Goal: Task Accomplishment & Management: Use online tool/utility

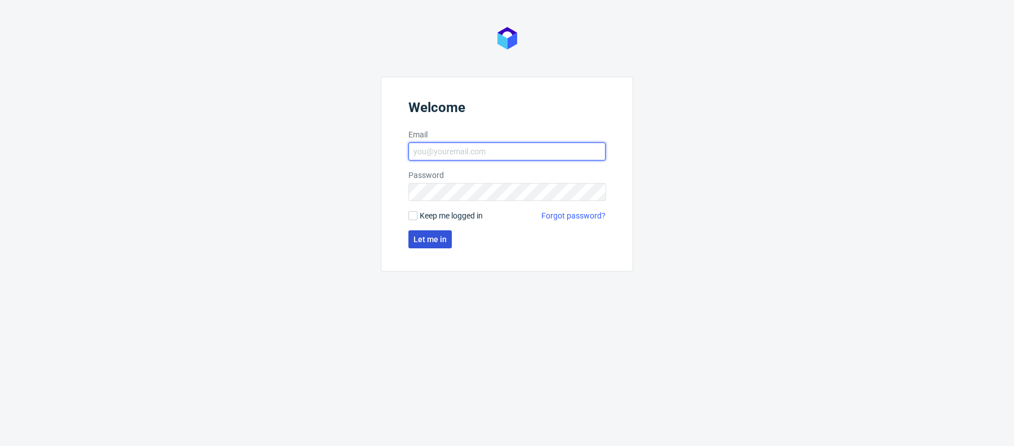
type input "[PERSON_NAME][EMAIL_ADDRESS][PERSON_NAME][DOMAIN_NAME]"
click at [431, 247] on button "Let me in" at bounding box center [429, 239] width 43 height 18
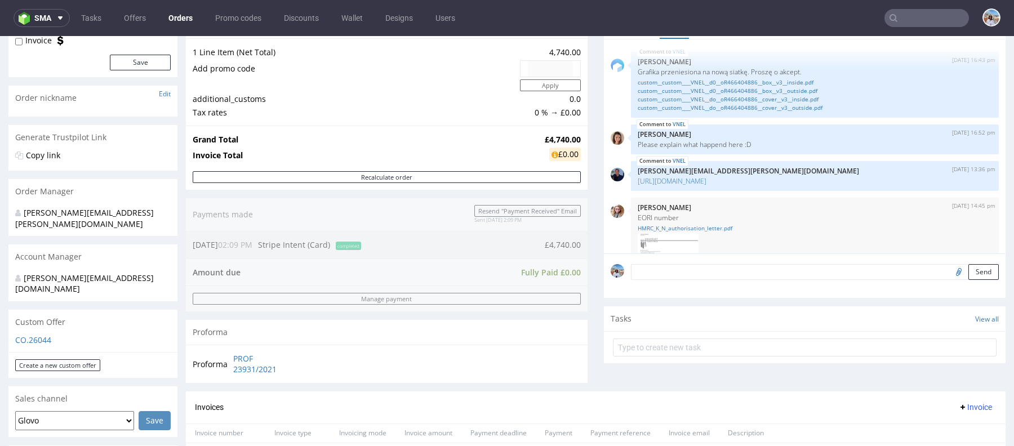
scroll to position [266, 0]
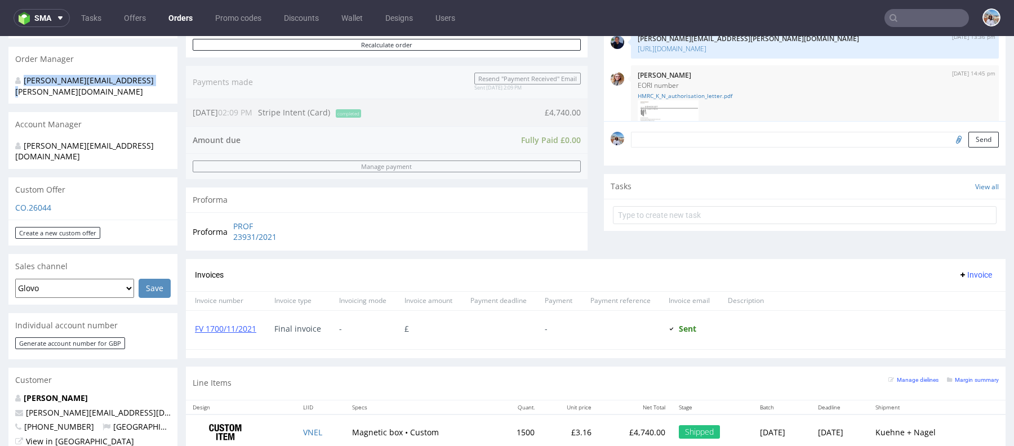
drag, startPoint x: 149, startPoint y: 83, endPoint x: -1, endPoint y: 83, distance: 149.3
click at [0, 83] on html "Production Shipped DTP Orders Offers Shipments Designs Promotions Users Jobs Ad…" at bounding box center [507, 337] width 1014 height 1135
copy div "[PERSON_NAME][EMAIL_ADDRESS][PERSON_NAME][DOMAIN_NAME]"
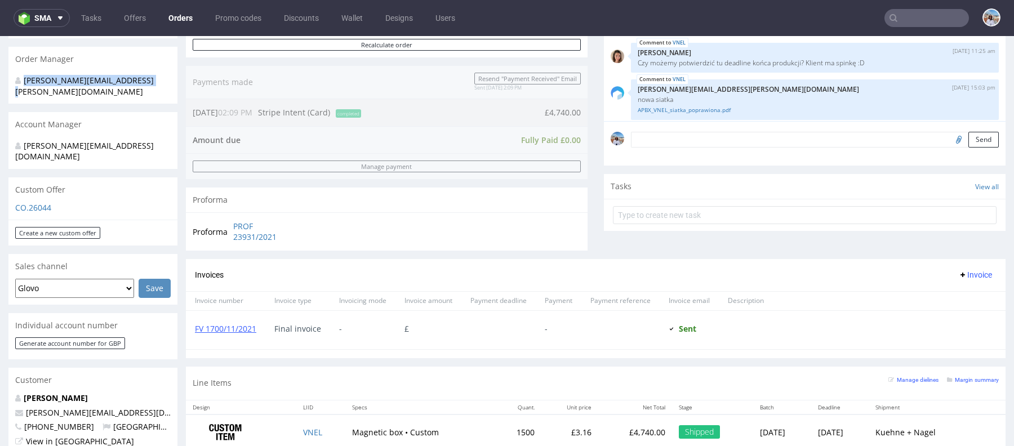
scroll to position [336, 0]
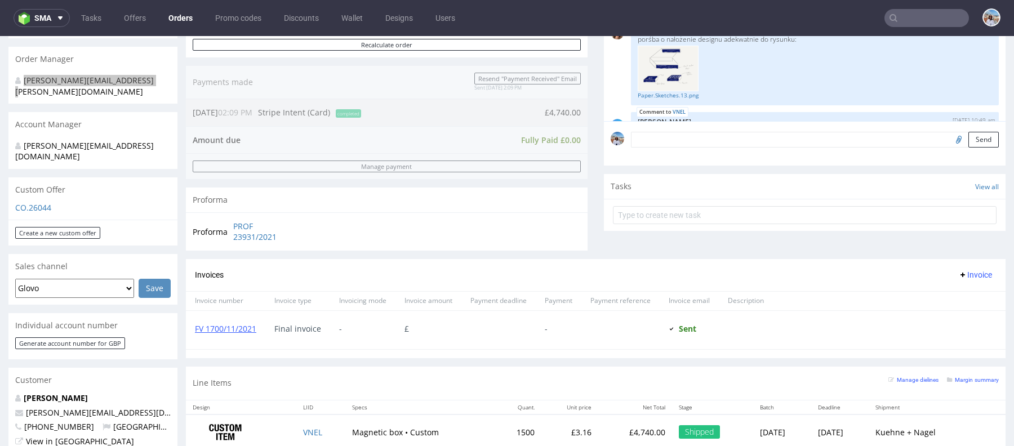
click at [914, 33] on nav "sma Tasks Offers Orders Promo codes Discounts Wallet Designs Users" at bounding box center [507, 18] width 1014 height 36
click at [911, 21] on input "text" at bounding box center [926, 18] width 84 height 18
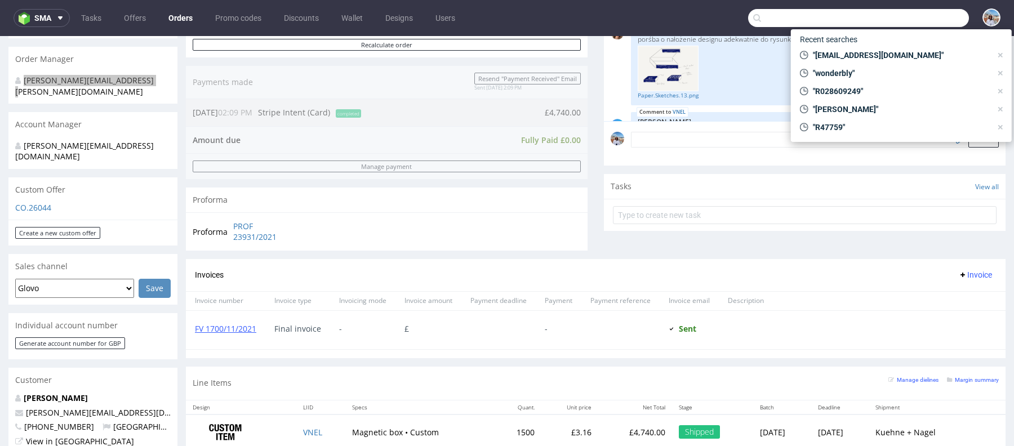
paste input "[PERSON_NAME][EMAIL_ADDRESS][PERSON_NAME][DOMAIN_NAME]"
type input "[PERSON_NAME][EMAIL_ADDRESS][PERSON_NAME][DOMAIN_NAME]"
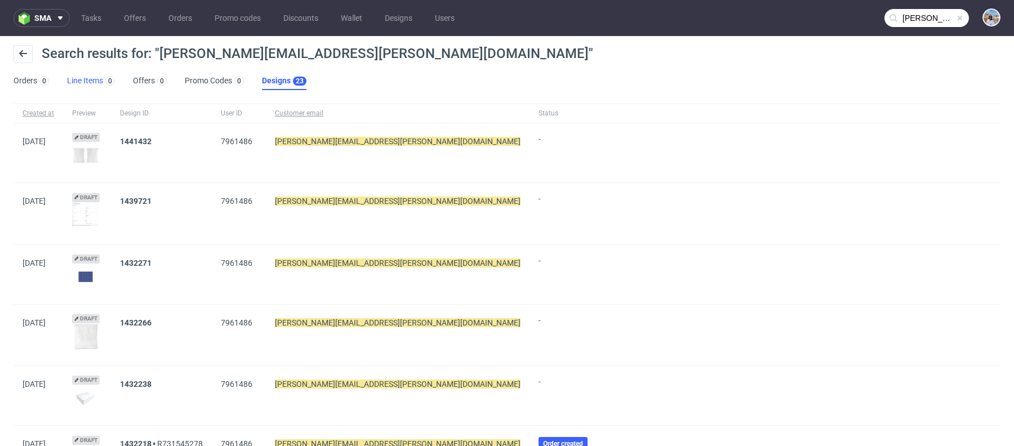
click at [93, 75] on link "Line Items 0" at bounding box center [91, 81] width 48 height 18
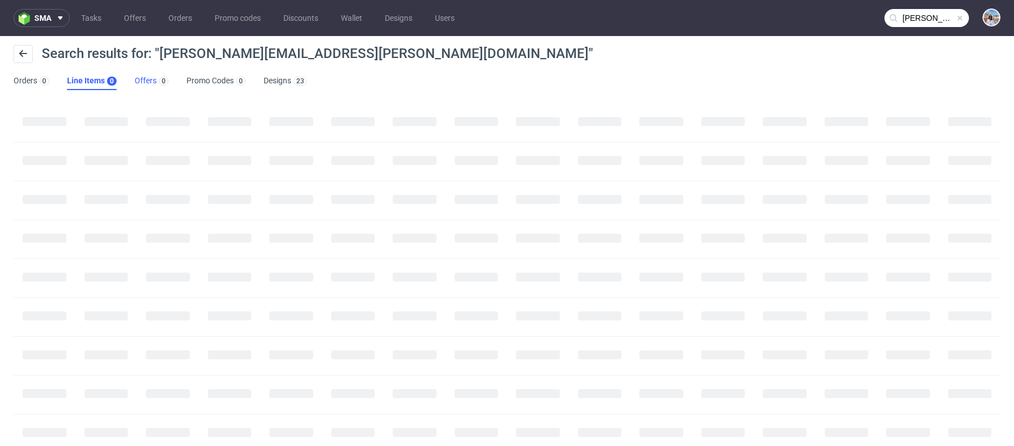
click at [152, 80] on link "Offers 0" at bounding box center [152, 81] width 34 height 18
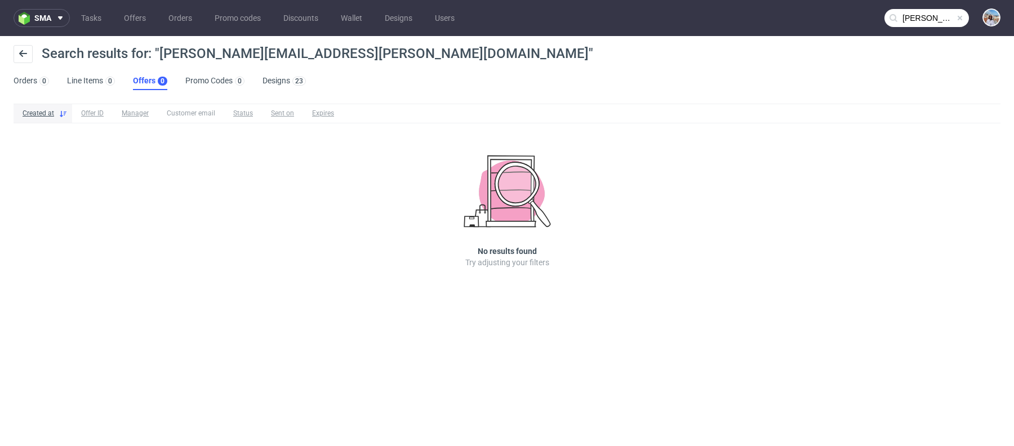
click at [892, 28] on nav "sma Tasks Offers Orders Promo codes Discounts Wallet Designs Users [PERSON_NAME…" at bounding box center [507, 18] width 1014 height 36
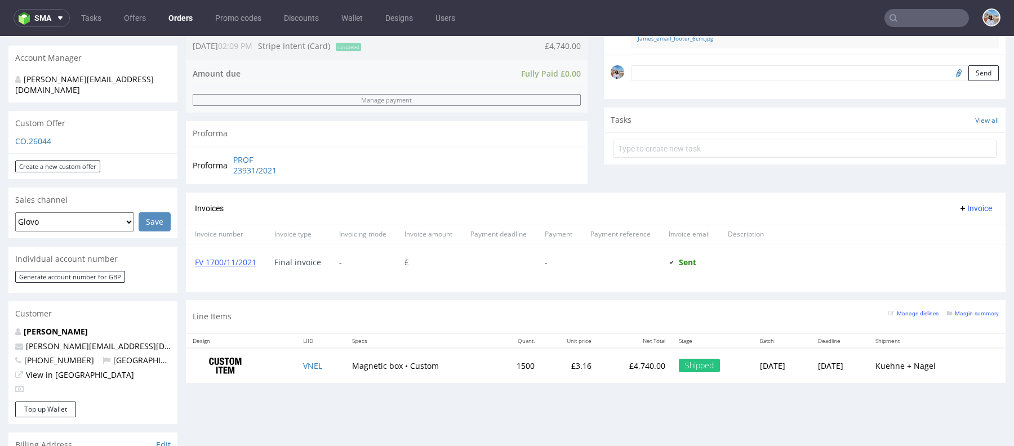
scroll to position [372, 0]
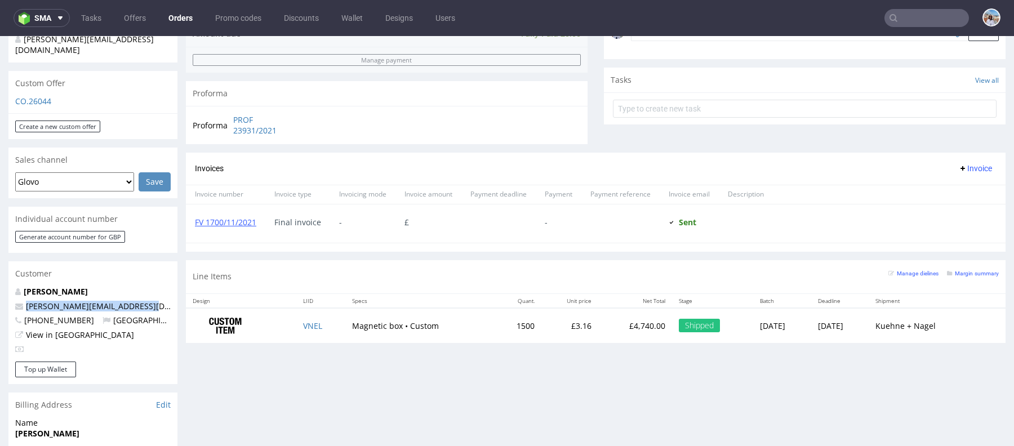
drag, startPoint x: 156, startPoint y: 289, endPoint x: -3, endPoint y: 289, distance: 158.8
click at [0, 289] on html "Production Shipped DTP Orders Offers Shipments Designs Promotions Users Jobs Ad…" at bounding box center [507, 231] width 1014 height 1135
copy span "[PERSON_NAME][EMAIL_ADDRESS][DOMAIN_NAME]"
click at [928, 9] on input "text" at bounding box center [926, 18] width 84 height 18
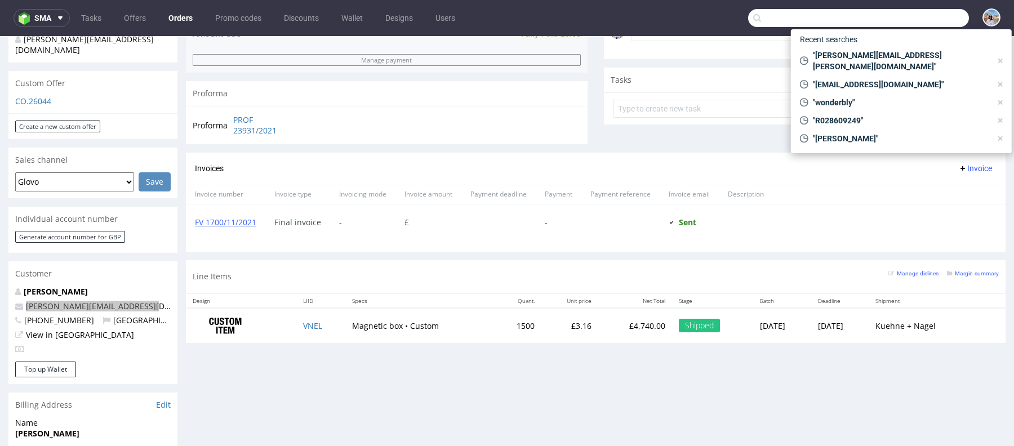
paste input "[PERSON_NAME][EMAIL_ADDRESS][DOMAIN_NAME]"
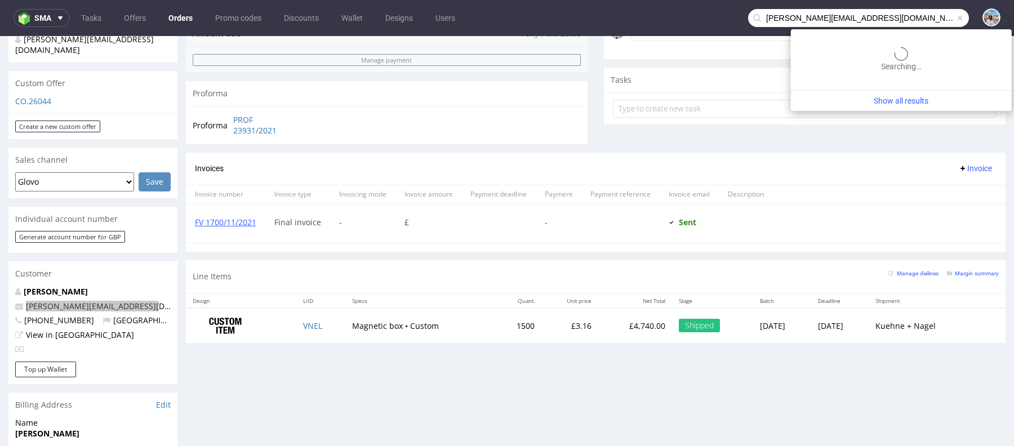
type input "[PERSON_NAME][EMAIL_ADDRESS][DOMAIN_NAME]"
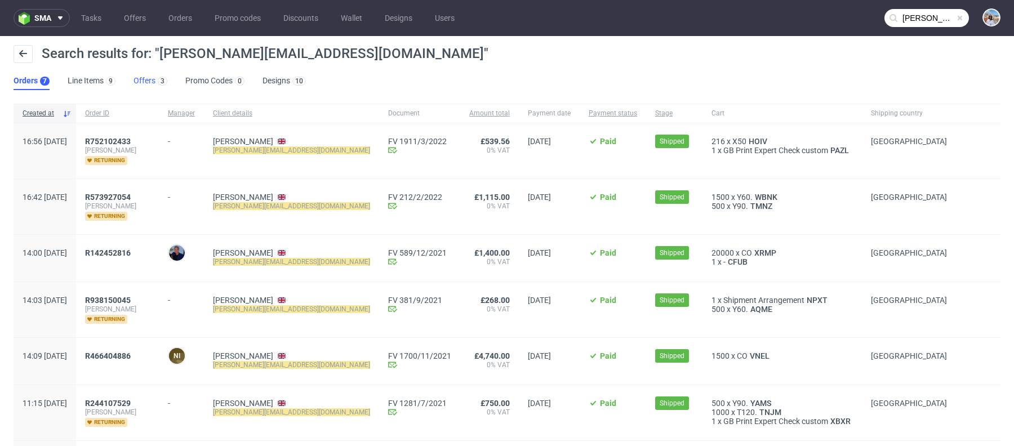
click at [146, 75] on link "Offers 3" at bounding box center [150, 81] width 34 height 18
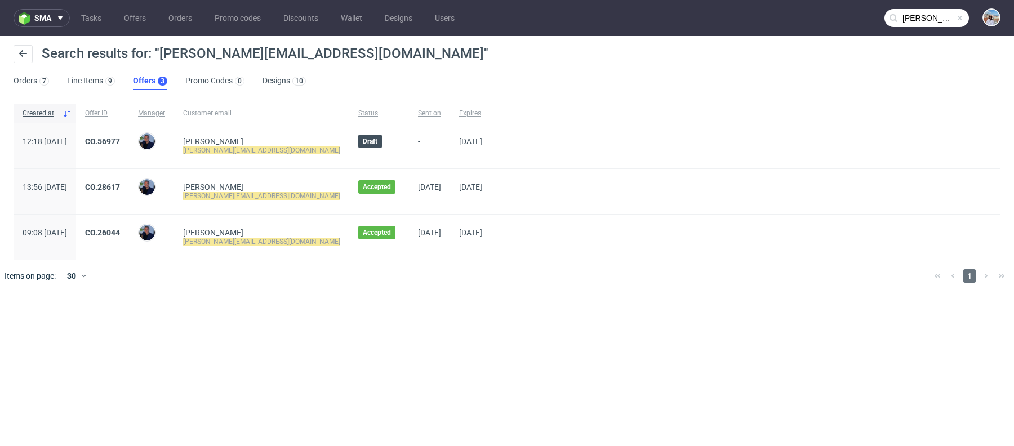
click at [127, 133] on div "CO.56977" at bounding box center [102, 145] width 53 height 45
click at [127, 135] on div "CO.56977" at bounding box center [102, 145] width 53 height 45
click at [127, 136] on div "CO.56977" at bounding box center [102, 145] width 53 height 45
click at [120, 141] on link "CO.56977" at bounding box center [102, 141] width 35 height 9
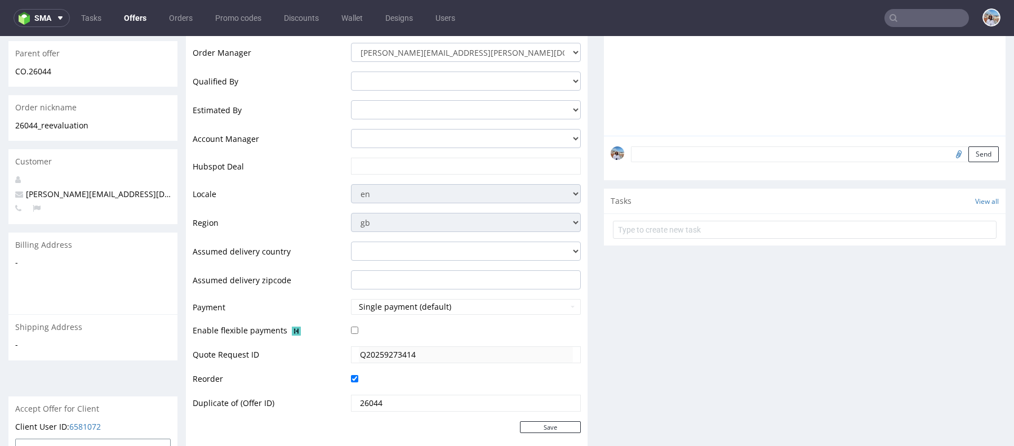
scroll to position [111, 0]
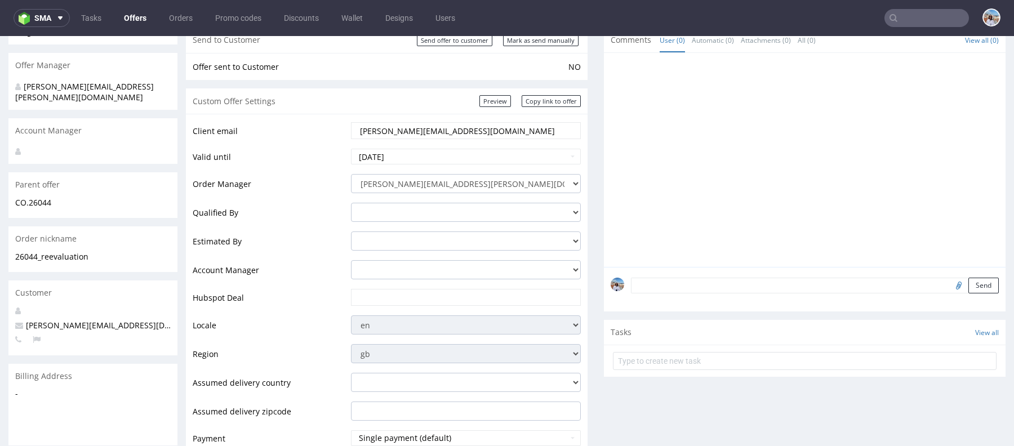
click at [387, 293] on input "text" at bounding box center [466, 298] width 214 height 16
paste input "[URL][DOMAIN_NAME]"
type input "[URL][DOMAIN_NAME]"
click at [385, 185] on select "[PERSON_NAME][EMAIL_ADDRESS][PERSON_NAME][DOMAIN_NAME] [PERSON_NAME][DOMAIN_NAM…" at bounding box center [466, 183] width 230 height 19
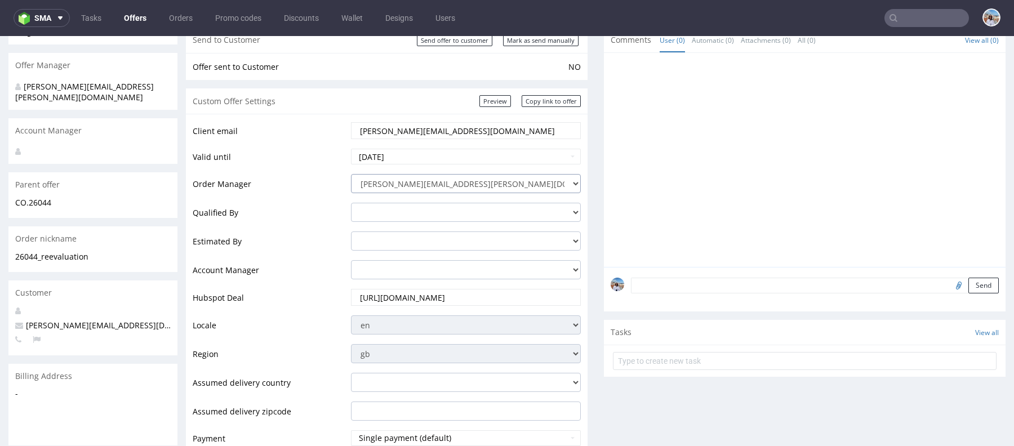
scroll to position [0, 0]
select select "2325426"
click at [351, 174] on select "[PERSON_NAME][EMAIL_ADDRESS][PERSON_NAME][DOMAIN_NAME] [PERSON_NAME][DOMAIN_NAM…" at bounding box center [466, 183] width 230 height 19
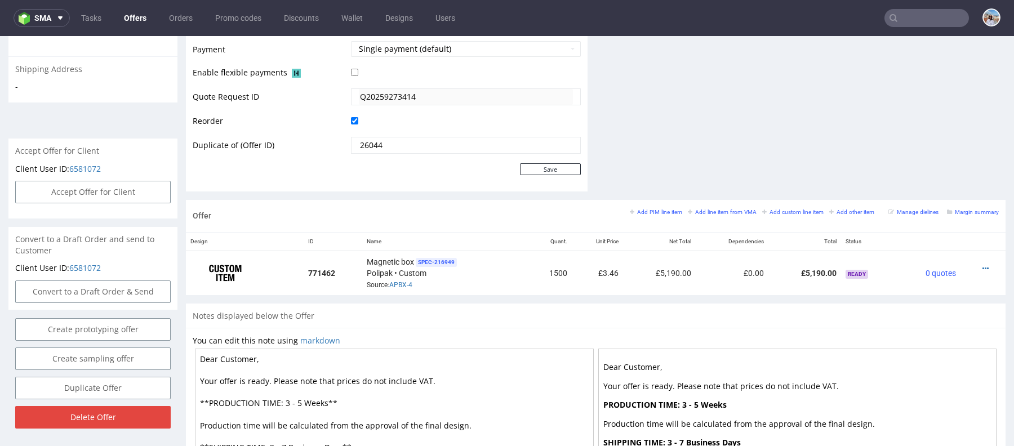
scroll to position [604, 0]
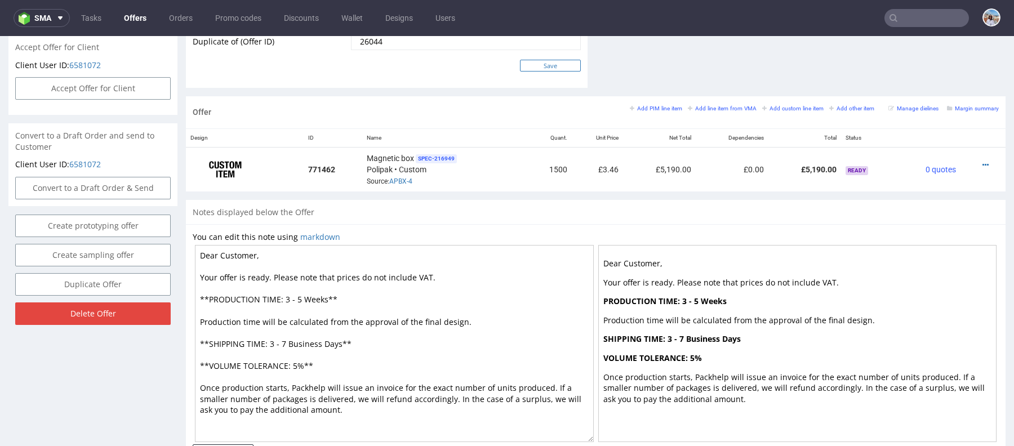
click at [540, 69] on input "Save" at bounding box center [550, 66] width 61 height 12
type input "In progress..."
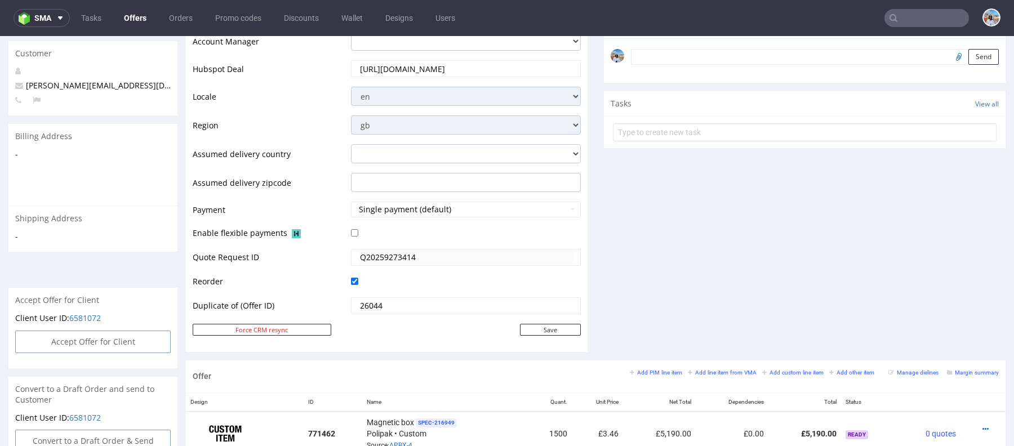
scroll to position [585, 0]
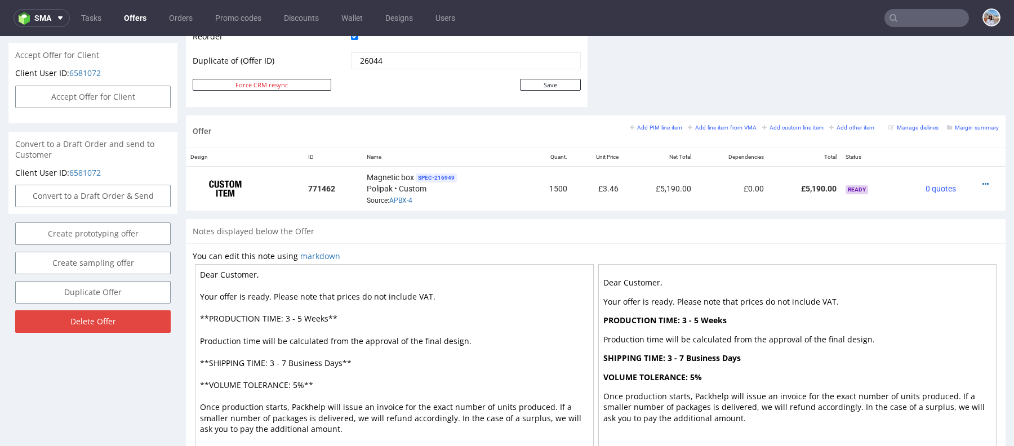
click at [532, 84] on input "Save" at bounding box center [550, 85] width 61 height 12
type input "In progress..."
